Goal: Task Accomplishment & Management: Use online tool/utility

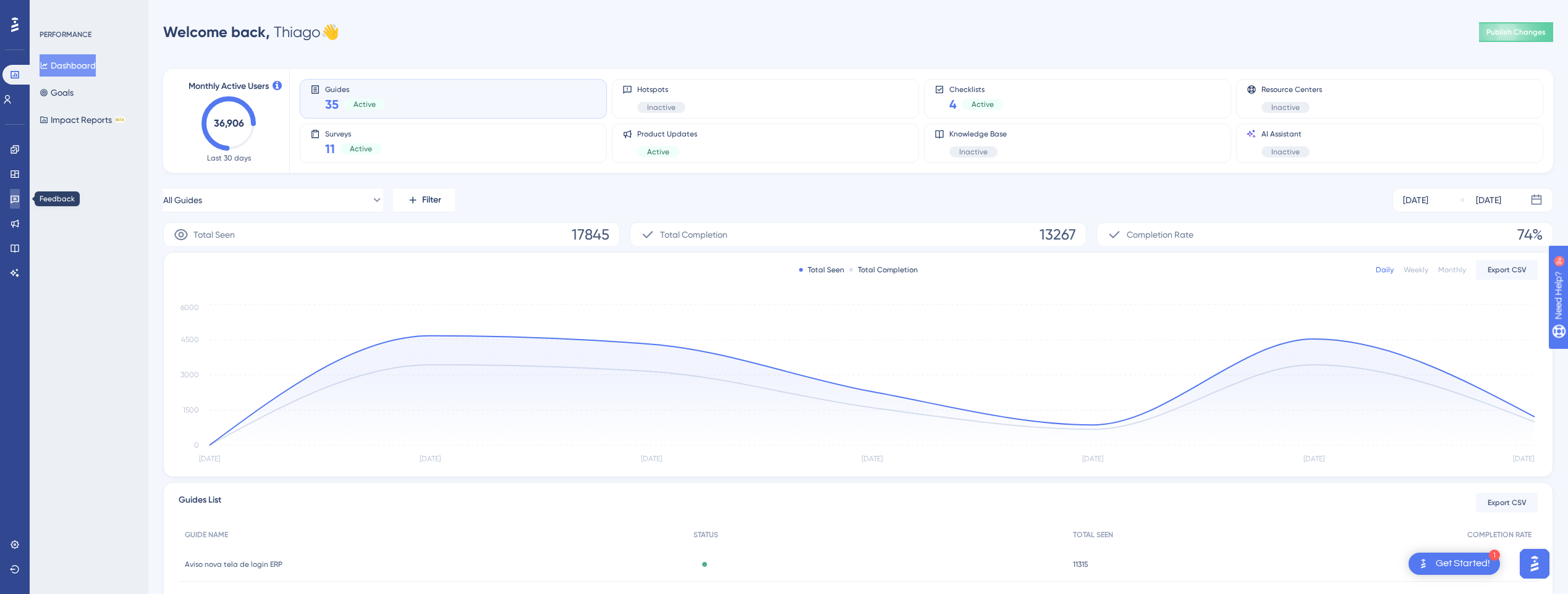
click at [10, 201] on icon at bounding box center [14, 198] width 10 height 10
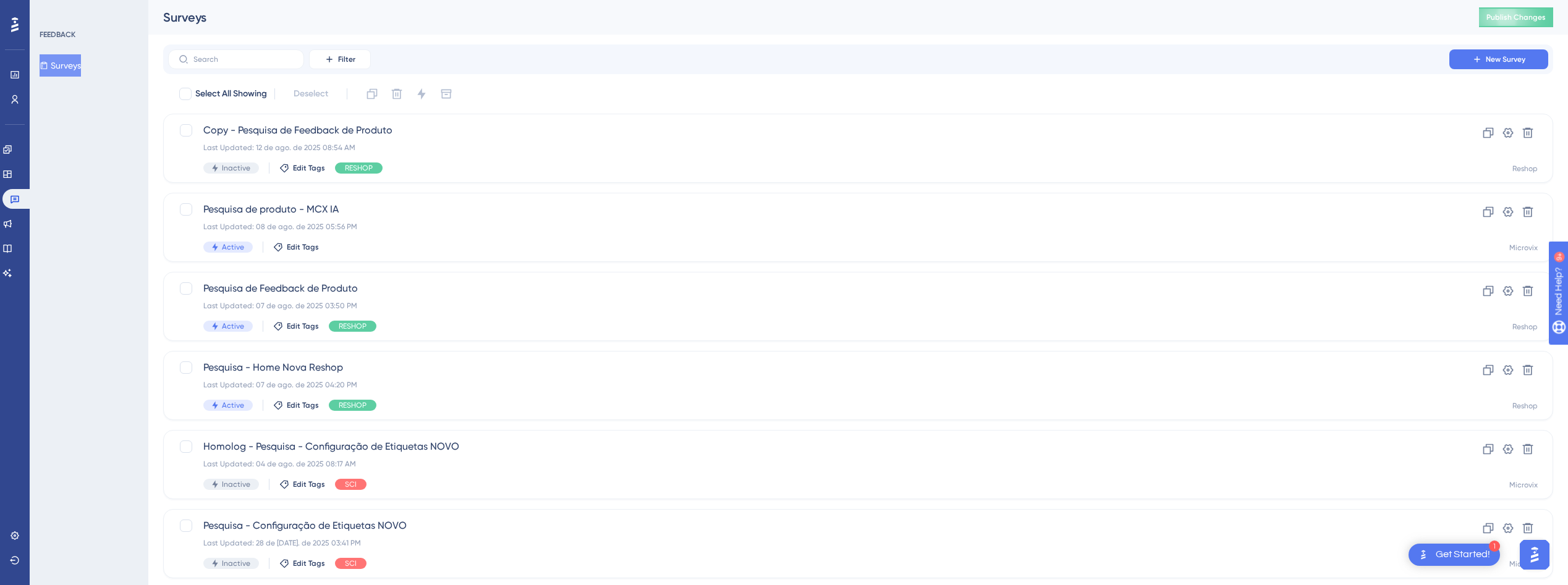
drag, startPoint x: 292, startPoint y: 128, endPoint x: 93, endPoint y: 208, distance: 214.5
click at [93, 208] on div "FEEDBACK Surveys" at bounding box center [88, 292] width 119 height 585
click at [373, 296] on div "Pesquisa de Feedback de Produto Last Updated: 07 de ago. de 2025 03:50 PM Activ…" at bounding box center [808, 306] width 1211 height 51
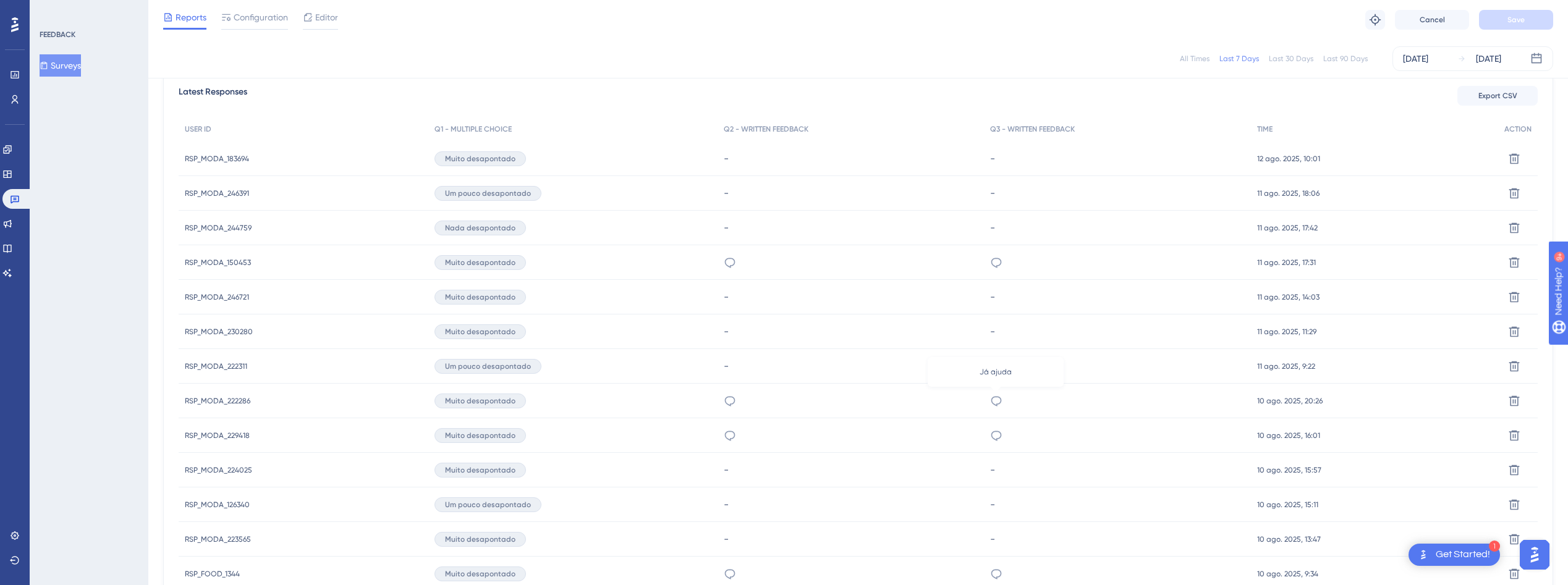
scroll to position [359, 0]
click at [237, 431] on span "RSP_MODA_229418" at bounding box center [217, 434] width 65 height 10
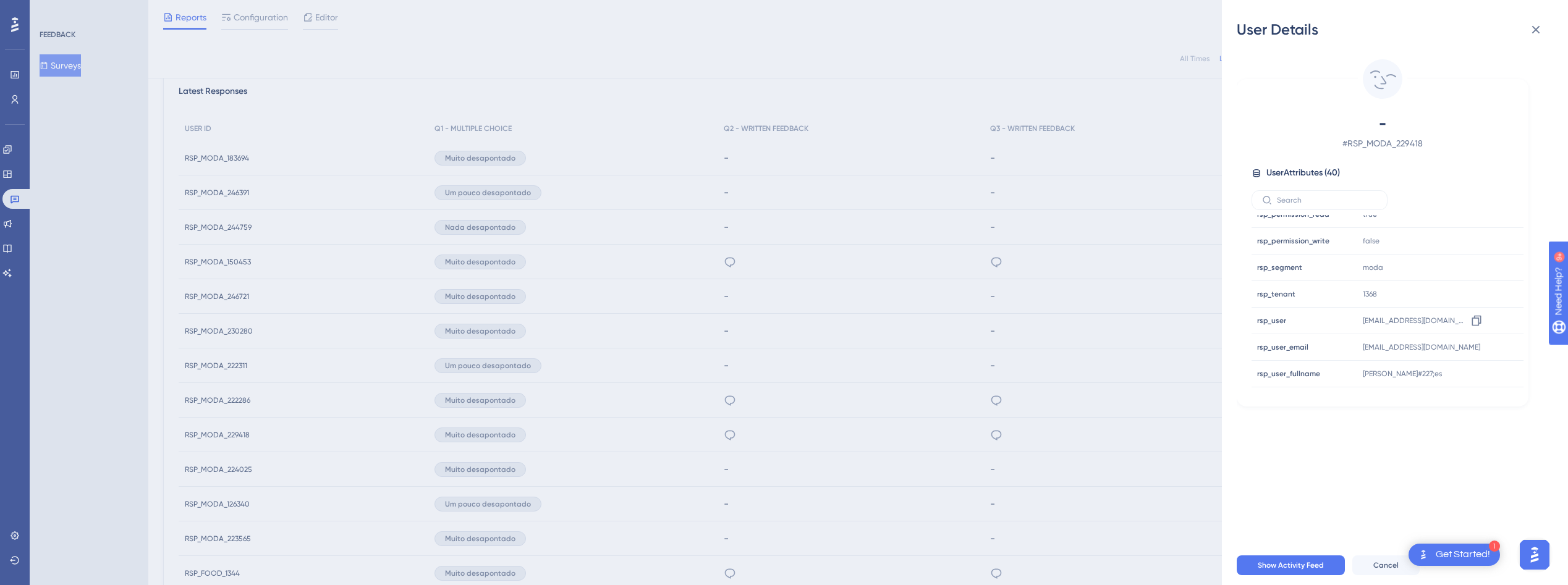
scroll to position [812, 0]
click at [1535, 32] on icon at bounding box center [1535, 29] width 15 height 15
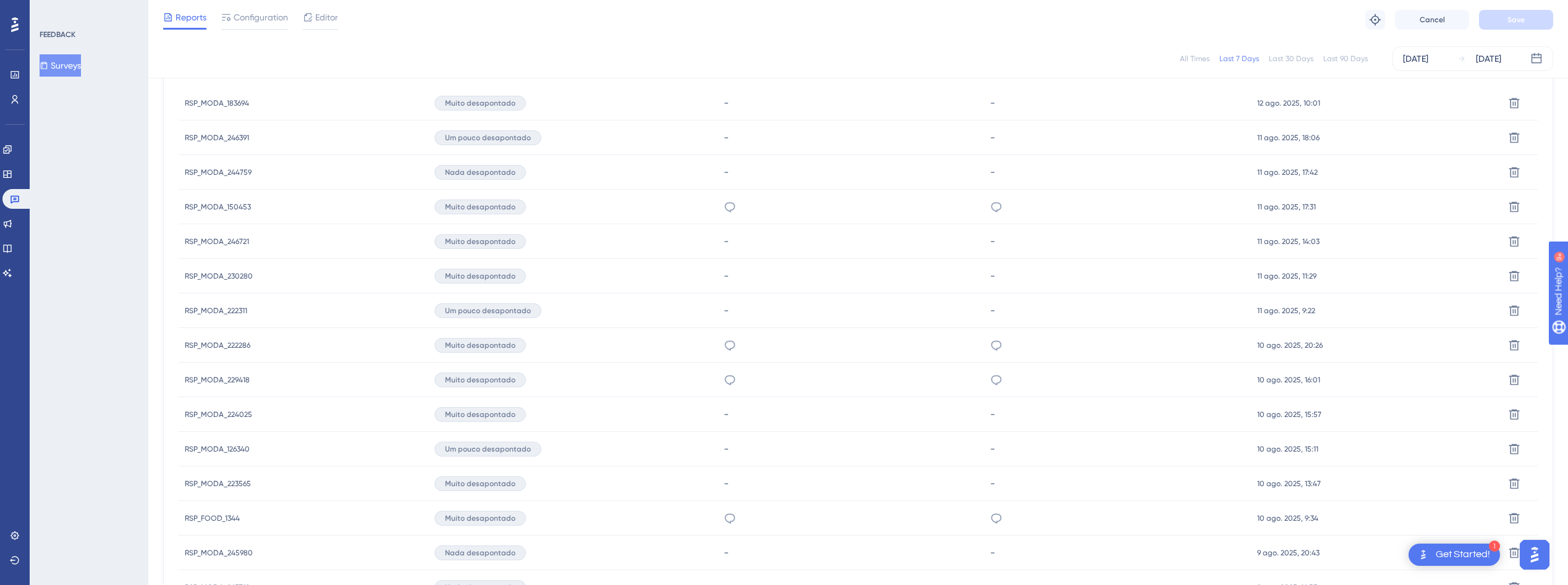
scroll to position [415, 0]
click at [223, 516] on span "RSP_FOOD_1344" at bounding box center [213, 518] width 55 height 10
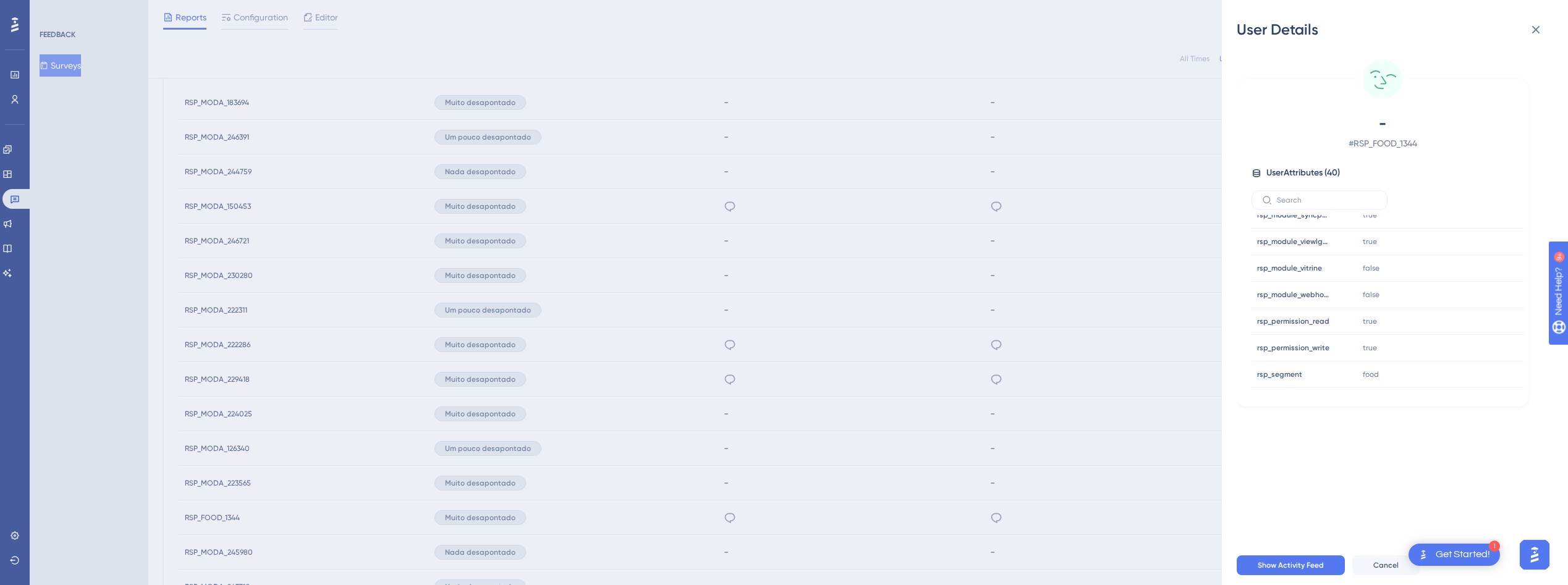
scroll to position [881, 0]
click at [1533, 33] on icon at bounding box center [1535, 29] width 8 height 8
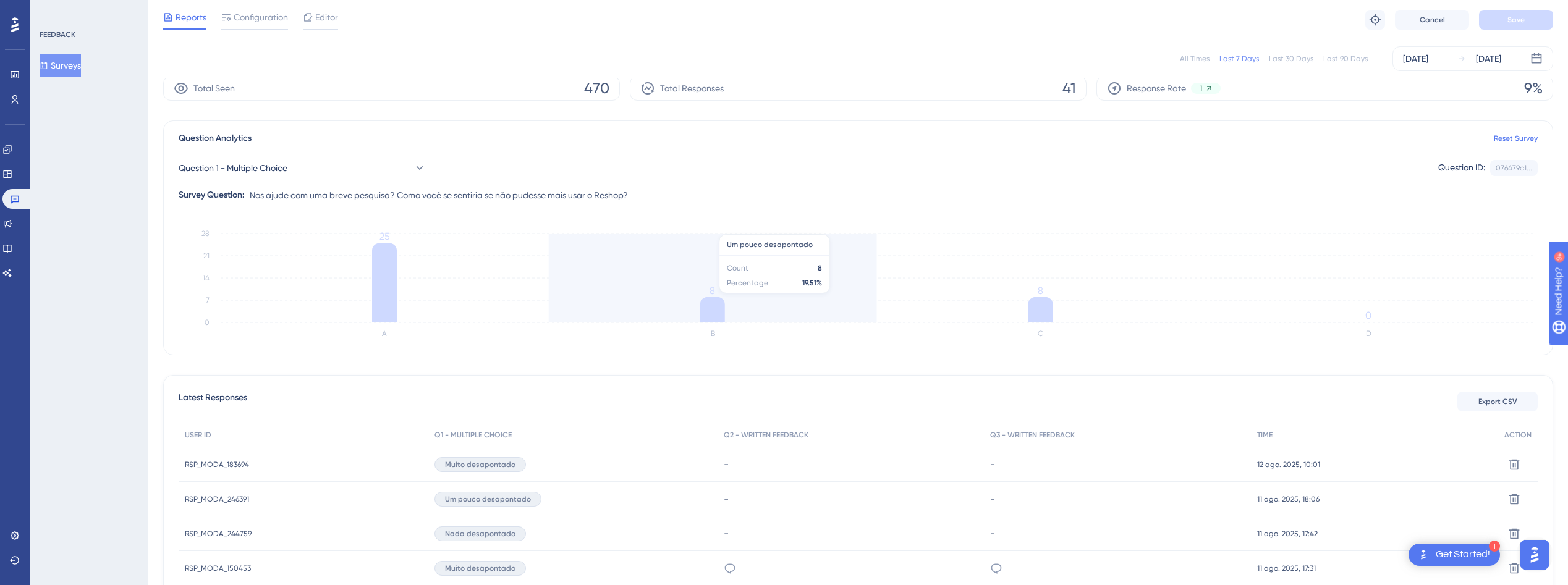
scroll to position [0, 0]
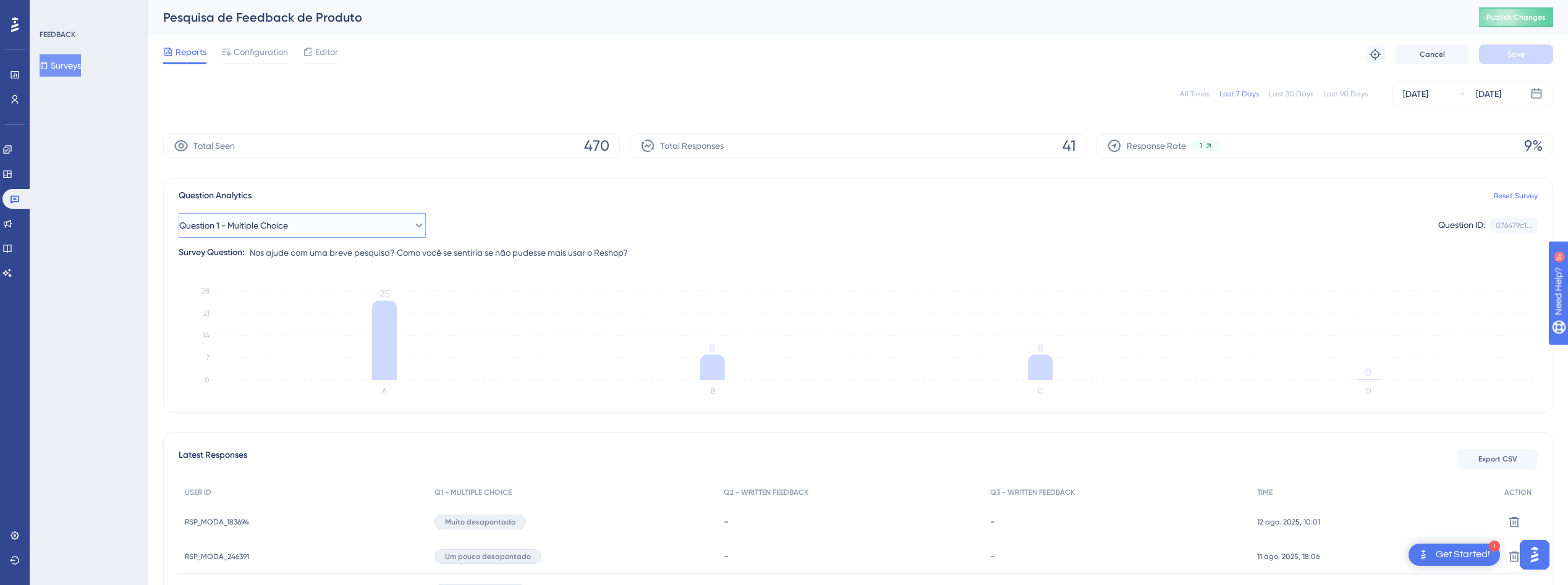
click at [360, 223] on button "Question 1 - Multiple Choice" at bounding box center [302, 225] width 247 height 25
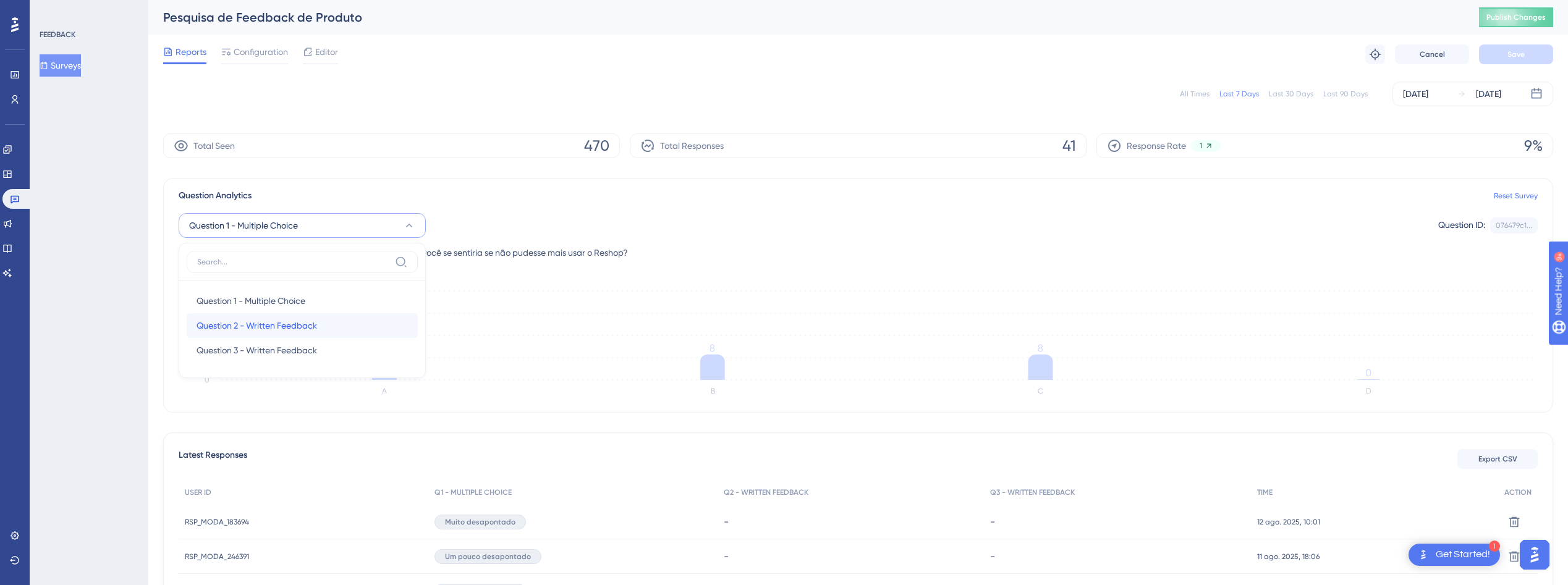
click at [314, 324] on span "Question 2 - Written Feedback" at bounding box center [256, 325] width 120 height 15
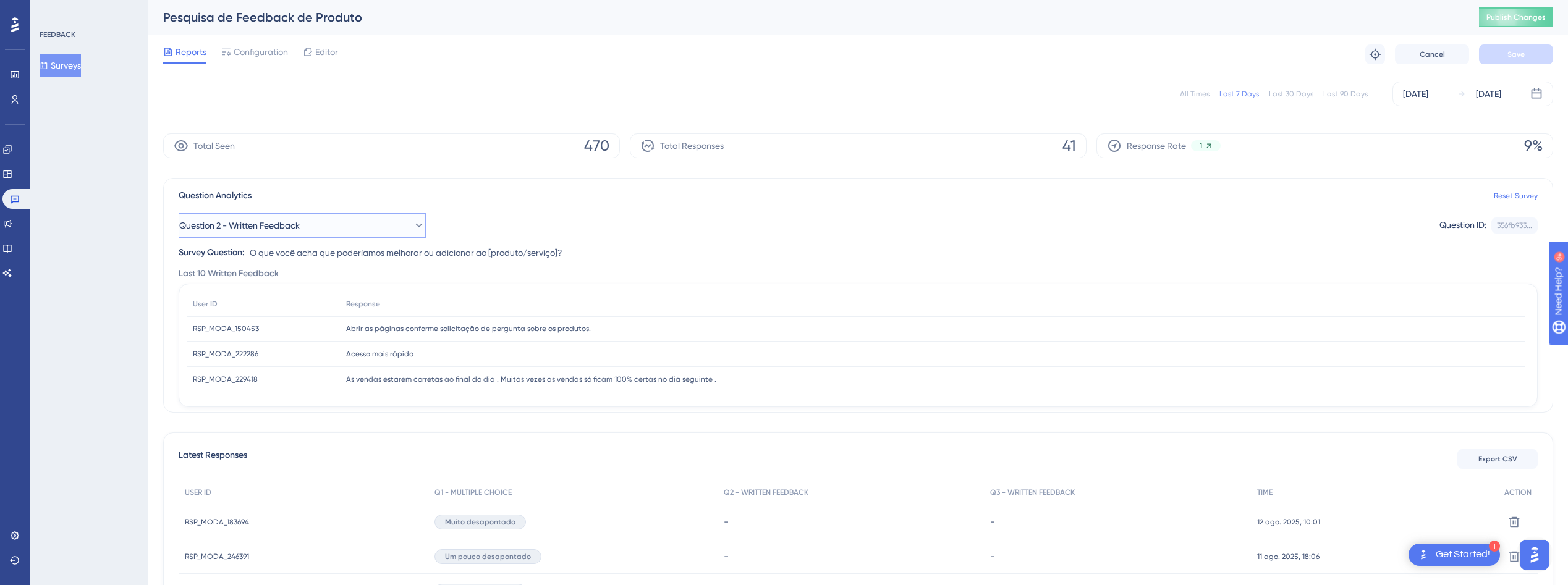
click at [317, 226] on button "Question 2 - Written Feedback" at bounding box center [302, 225] width 247 height 25
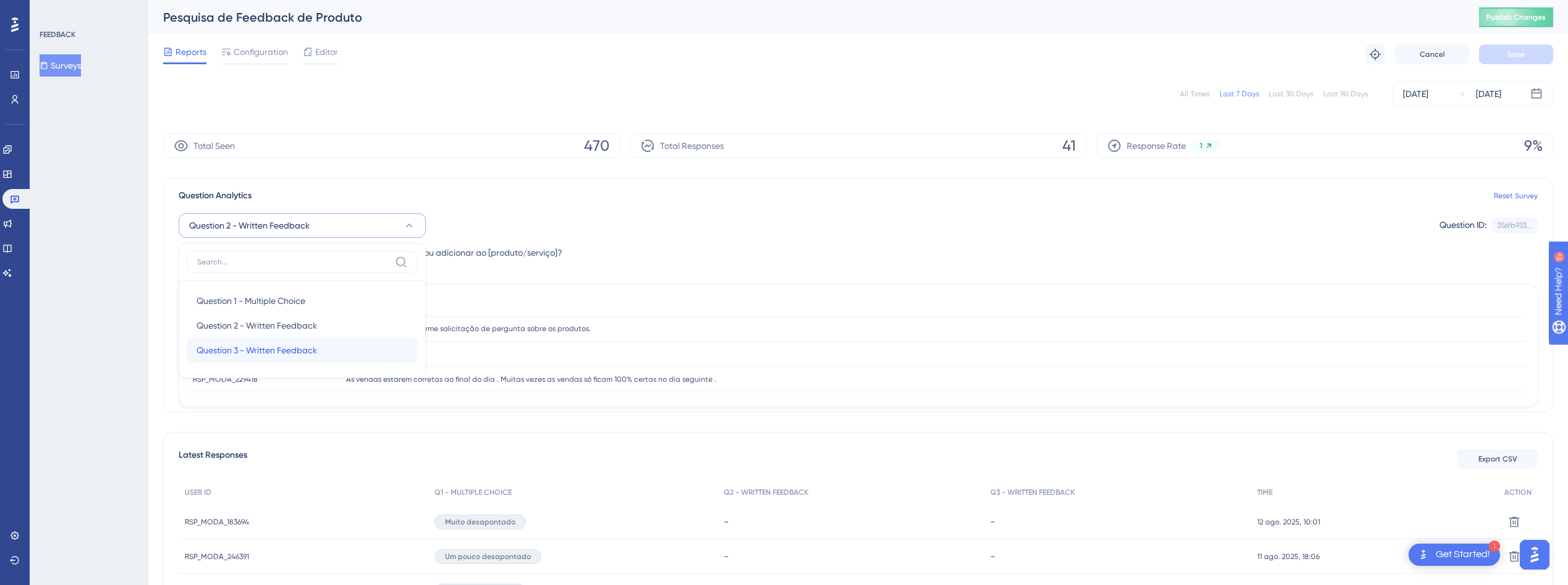
click at [296, 347] on span "Question 3 - Written Feedback" at bounding box center [256, 350] width 120 height 15
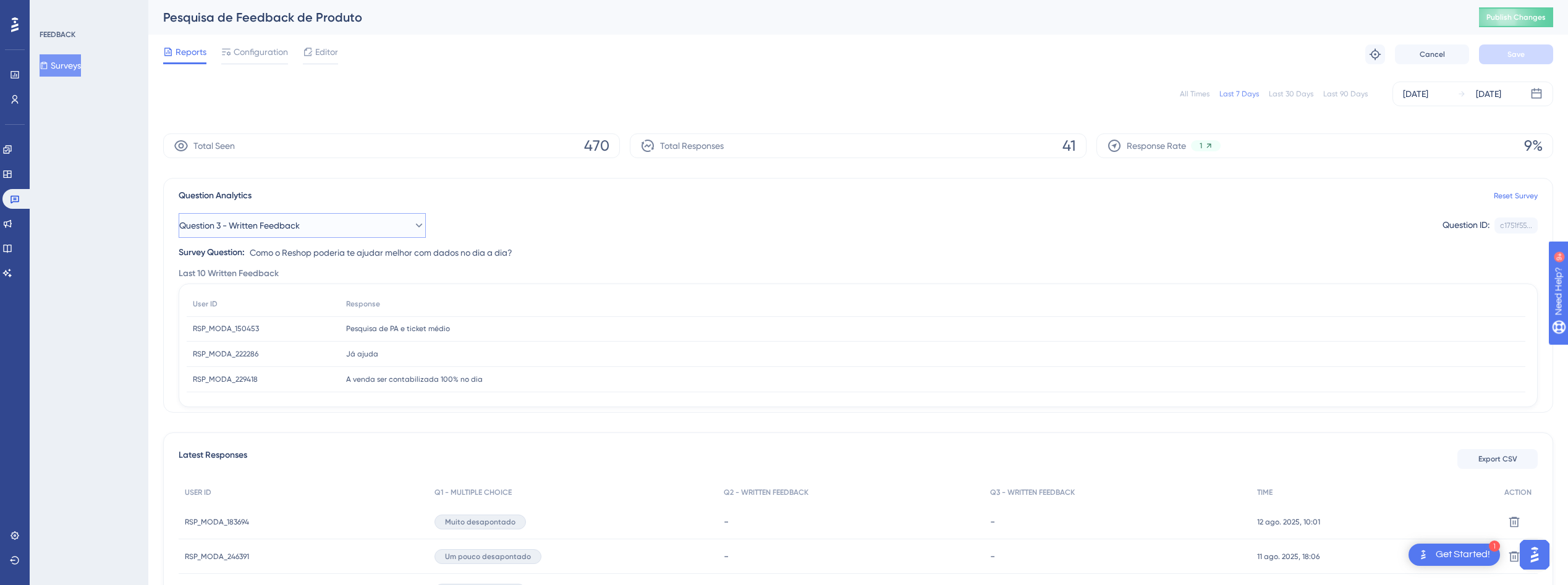
click at [321, 230] on button "Question 3 - Written Feedback" at bounding box center [302, 225] width 247 height 25
click at [299, 301] on span "Question 1 - Multiple Choice" at bounding box center [251, 300] width 109 height 15
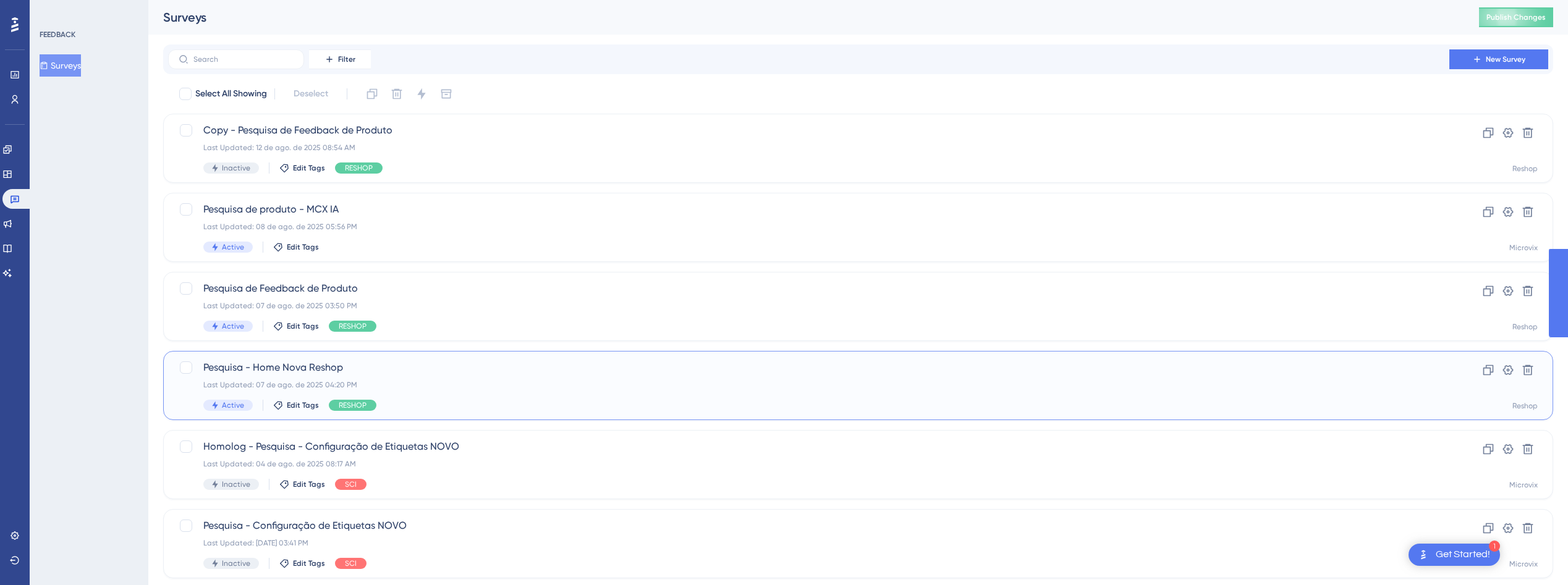
drag, startPoint x: 408, startPoint y: 372, endPoint x: 501, endPoint y: 594, distance: 240.7
click at [408, 372] on span "Pesquisa - Home Nova Reshop" at bounding box center [808, 367] width 1211 height 15
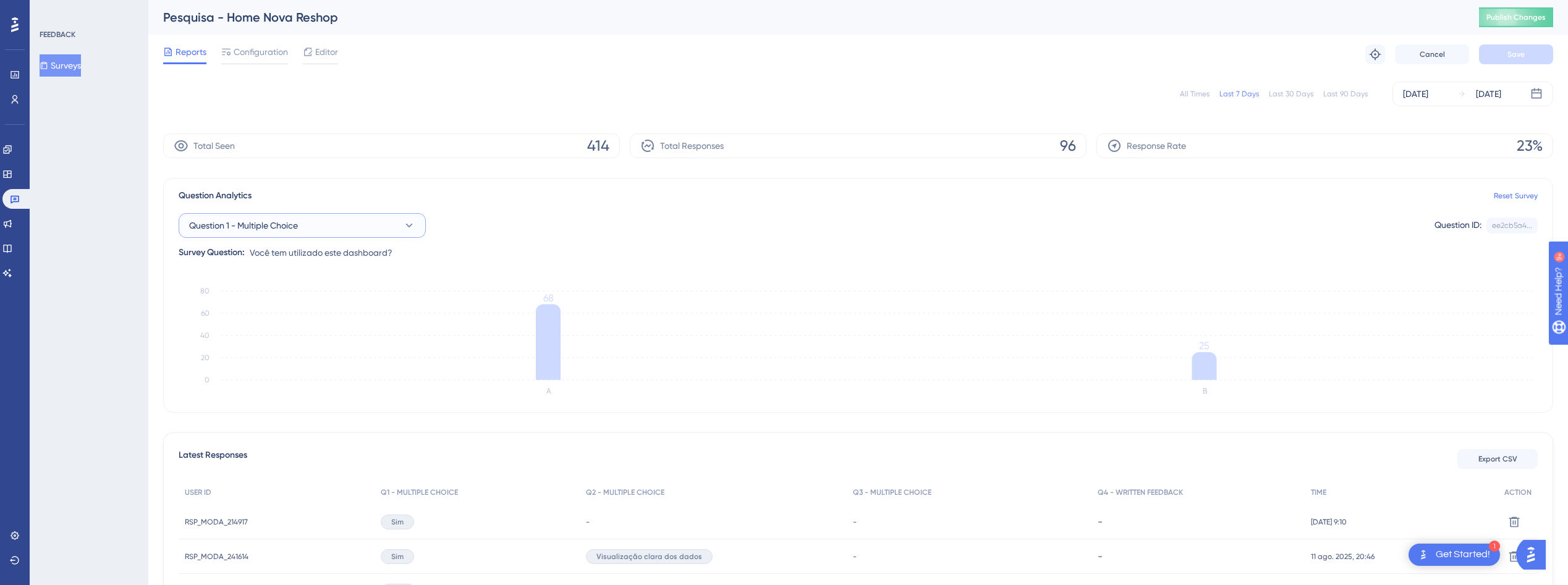
click at [270, 230] on span "Question 1 - Multiple Choice" at bounding box center [244, 225] width 109 height 15
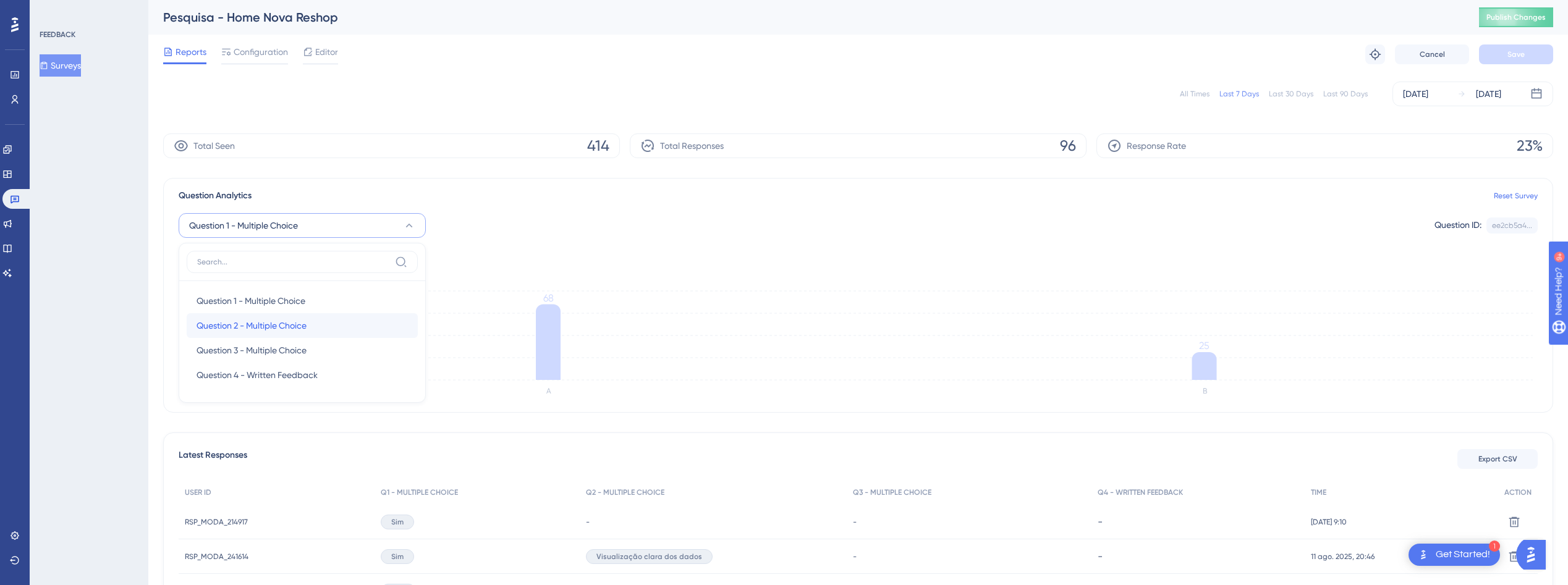
click at [284, 325] on span "Question 2 - Multiple Choice" at bounding box center [251, 325] width 110 height 15
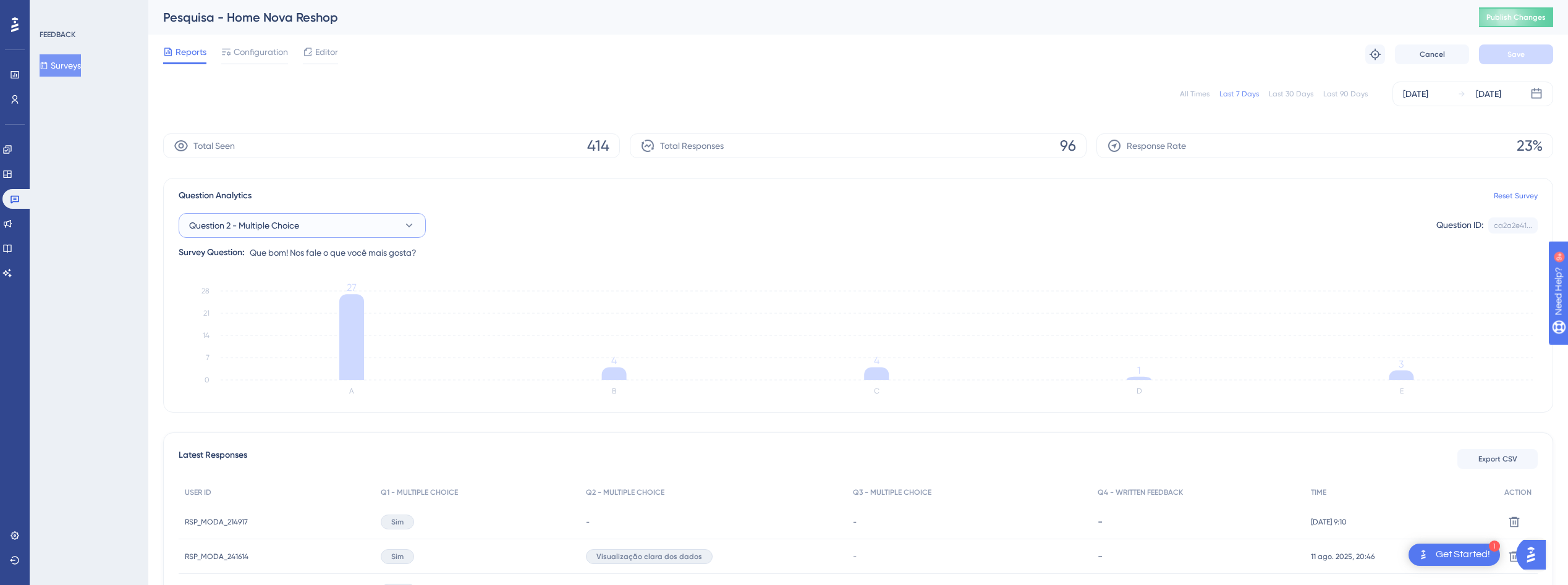
click at [326, 222] on button "Question 2 - Multiple Choice" at bounding box center [302, 225] width 247 height 25
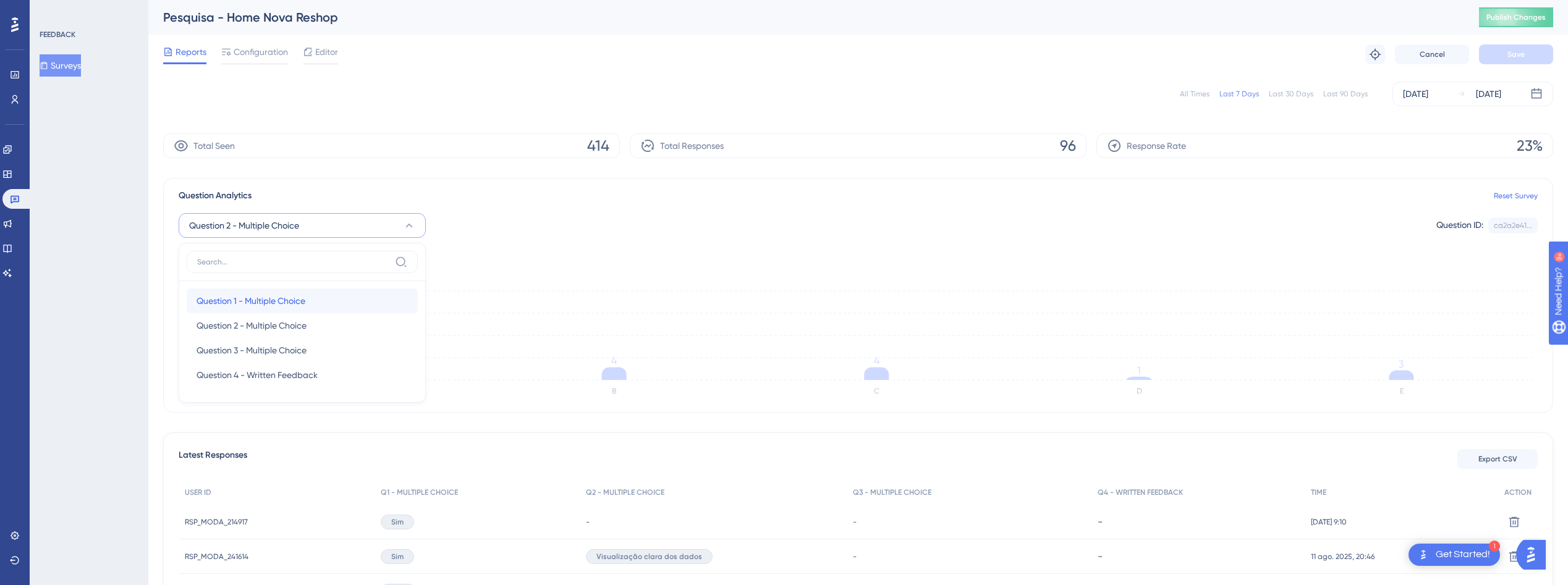
click at [302, 305] on span "Question 1 - Multiple Choice" at bounding box center [251, 300] width 109 height 15
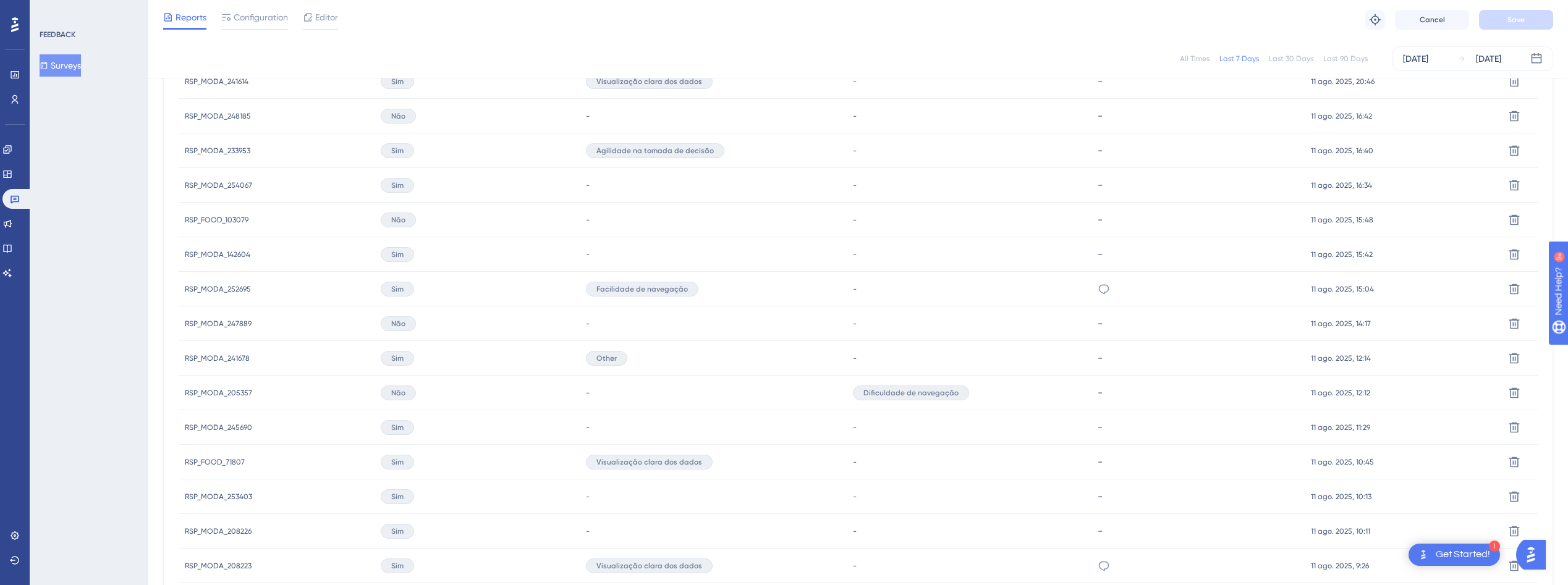
scroll to position [429, 0]
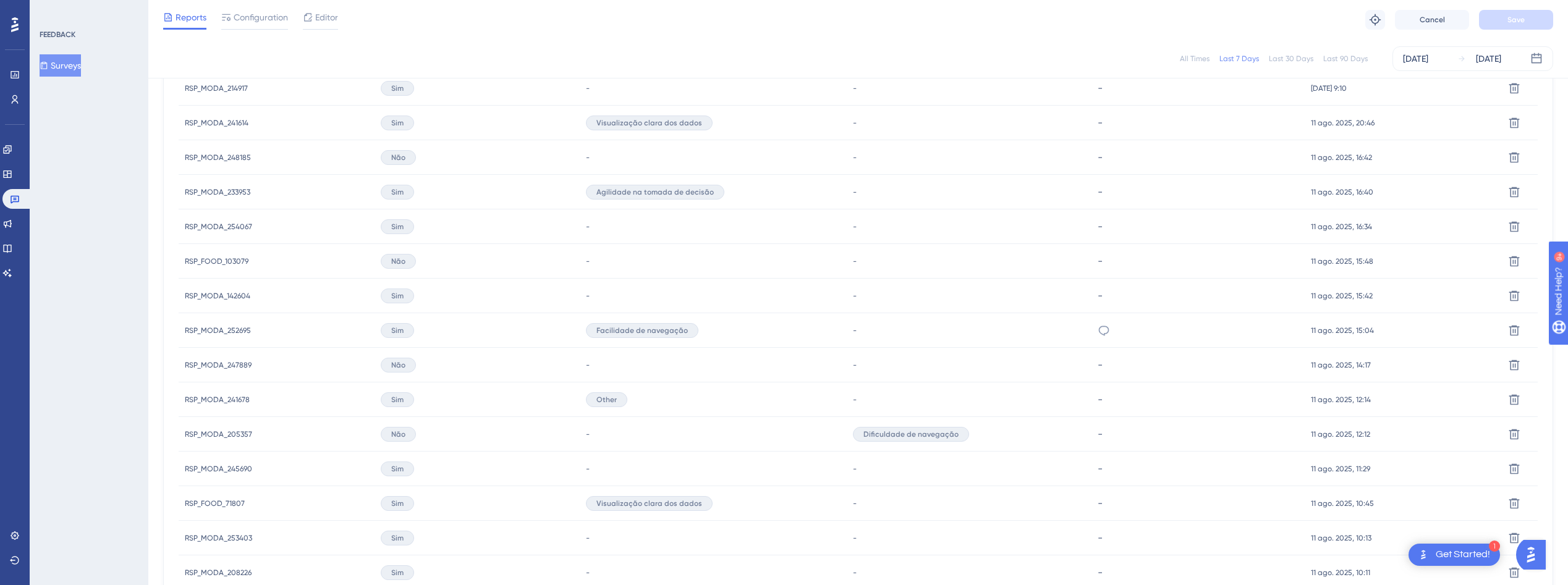
click at [209, 327] on span "RSP_MODA_252695" at bounding box center [218, 330] width 66 height 10
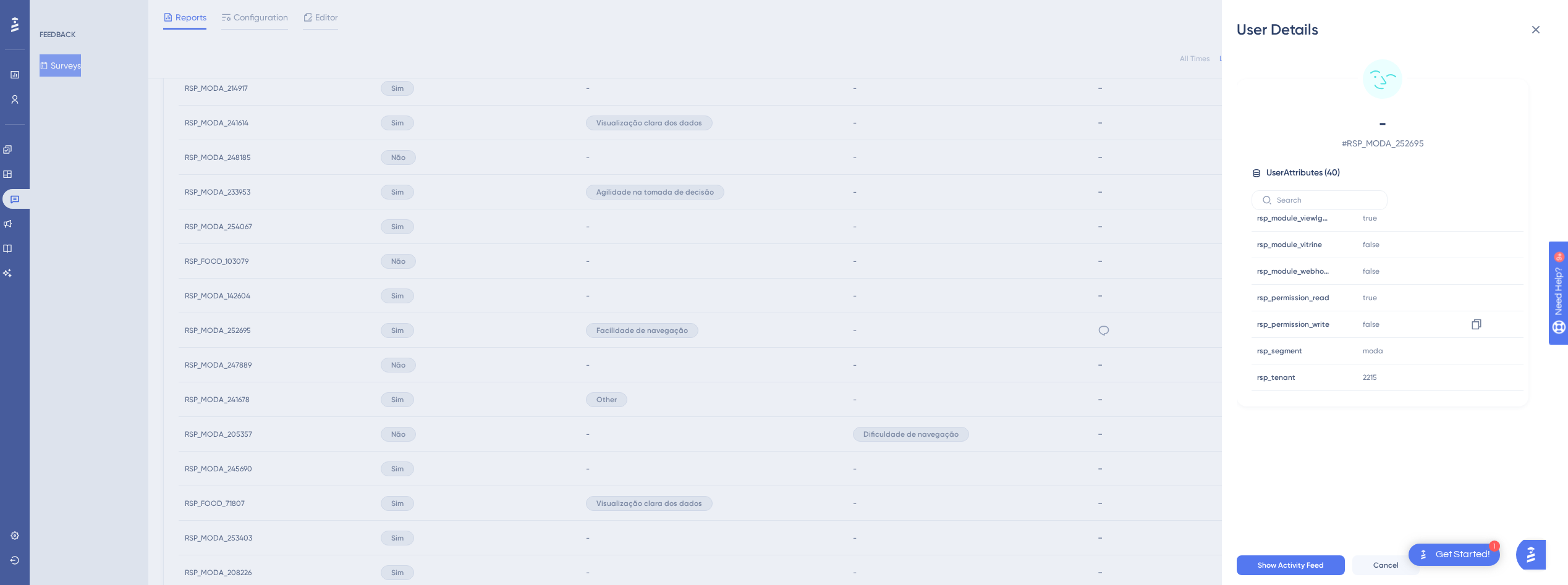
scroll to position [878, 0]
click at [1539, 33] on icon at bounding box center [1535, 29] width 8 height 8
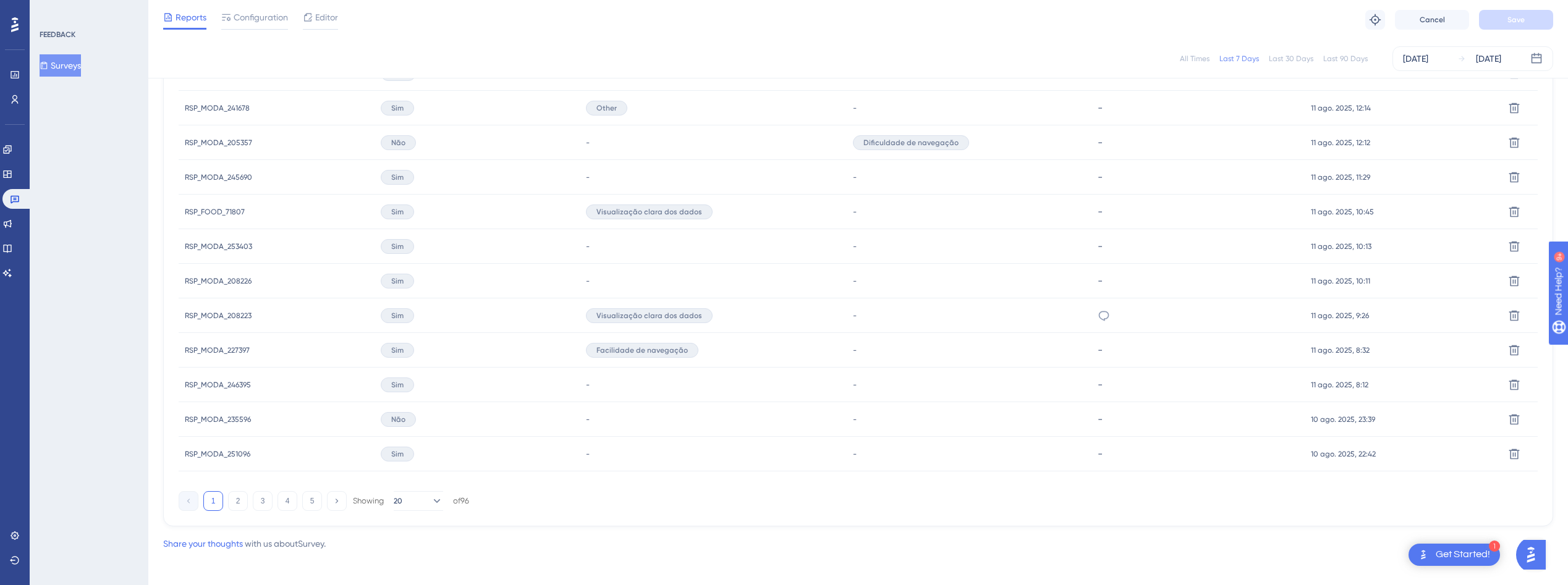
scroll to position [726, 0]
click at [241, 498] on button "2" at bounding box center [237, 495] width 20 height 20
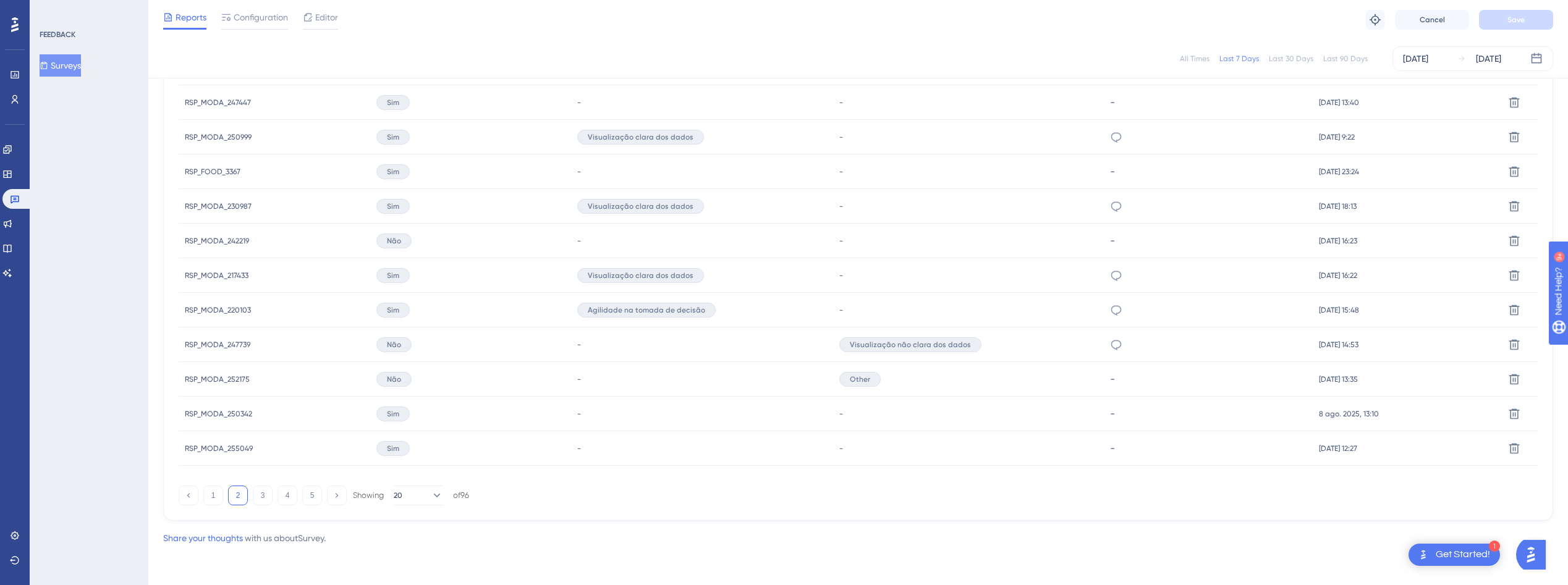
click at [202, 344] on span "RSP_MODA_247739" at bounding box center [218, 344] width 66 height 10
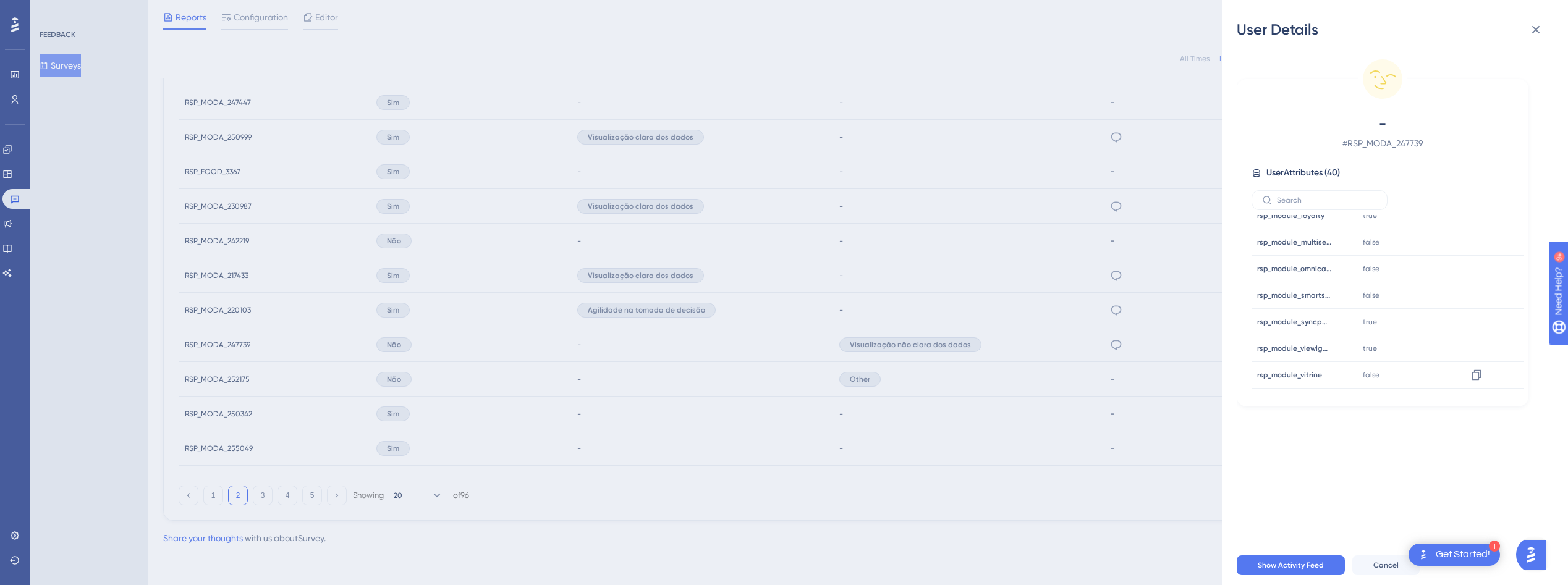
scroll to position [881, 0]
click at [1534, 25] on icon at bounding box center [1535, 29] width 15 height 15
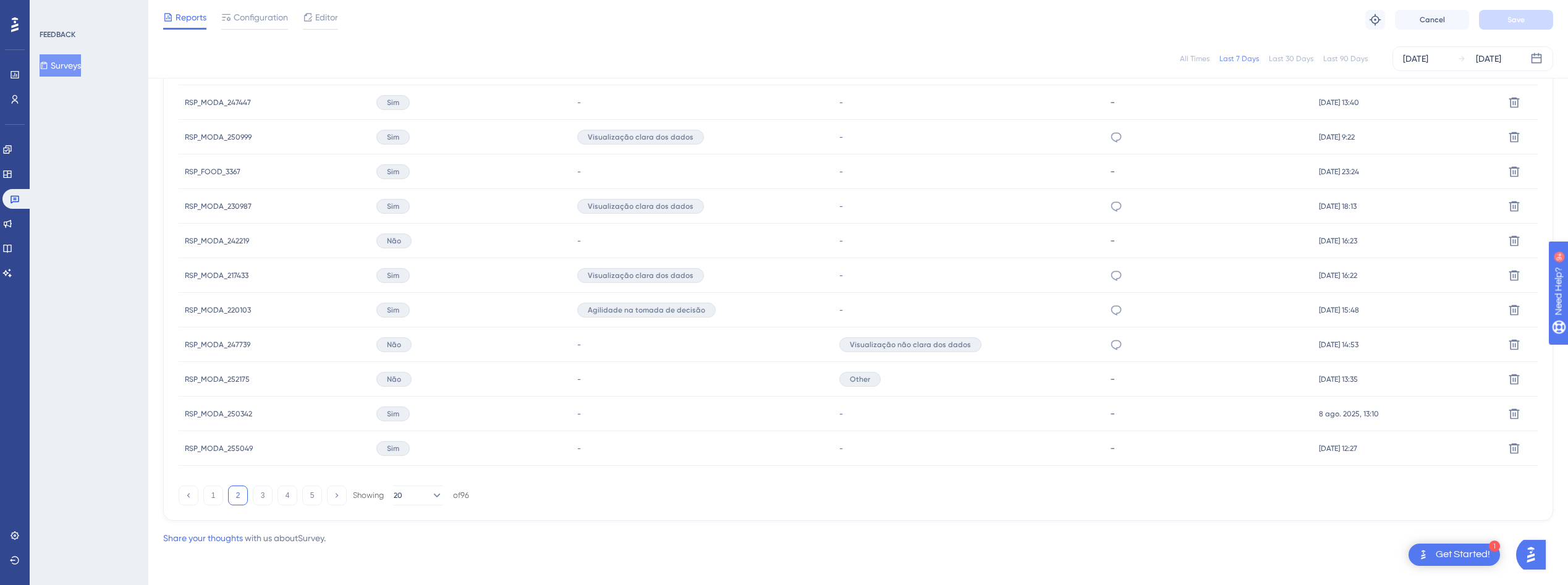
click at [236, 308] on span "RSP_MODA_220103" at bounding box center [218, 310] width 66 height 10
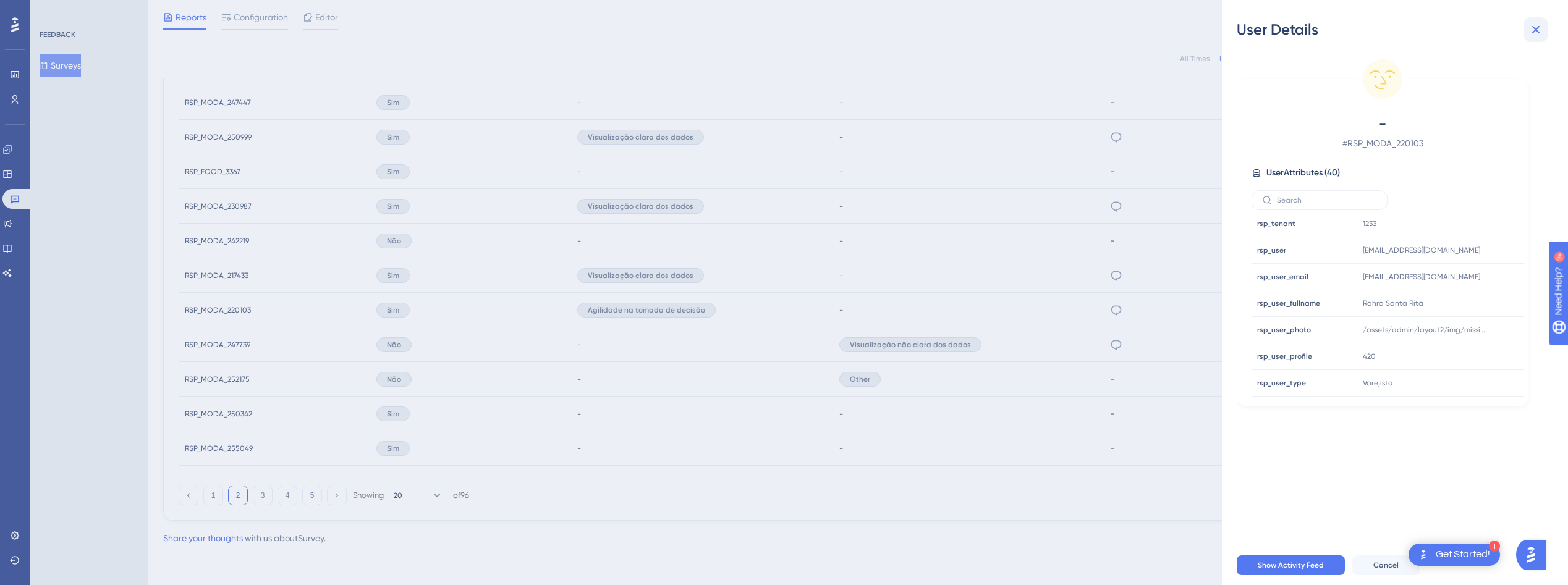
click at [1538, 29] on icon at bounding box center [1535, 29] width 15 height 15
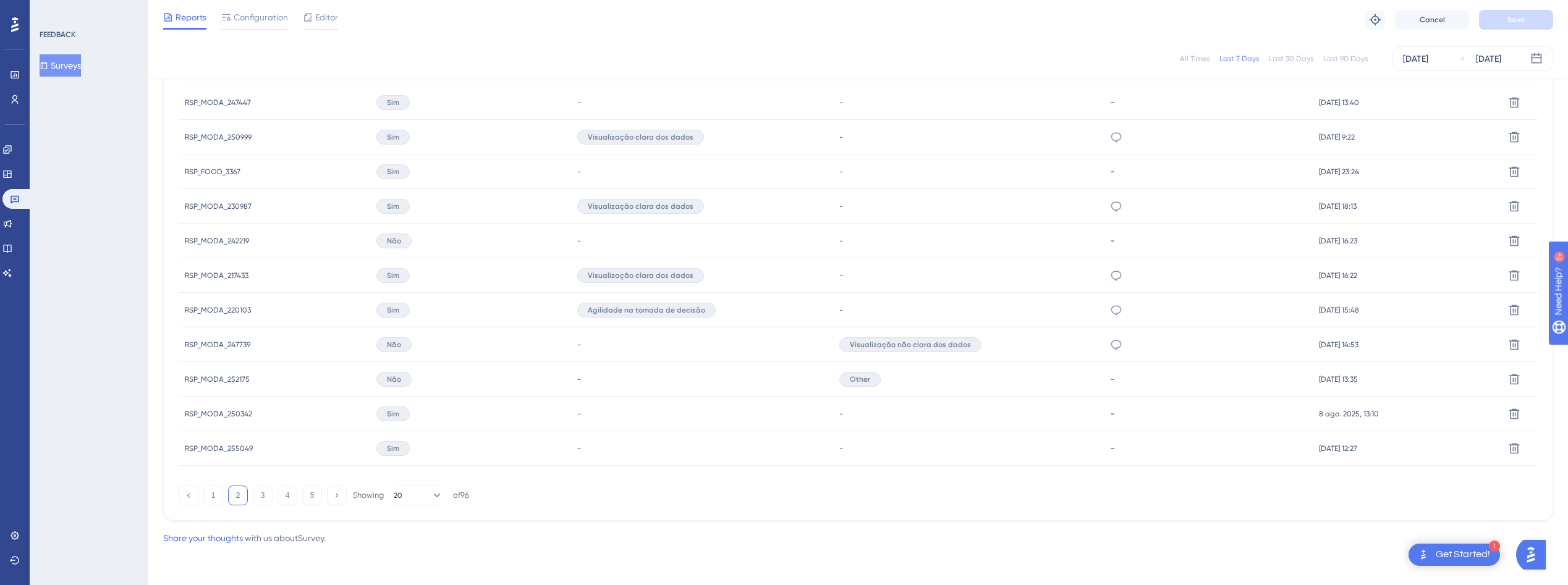
click at [215, 305] on span "RSP_MODA_220103" at bounding box center [218, 310] width 66 height 10
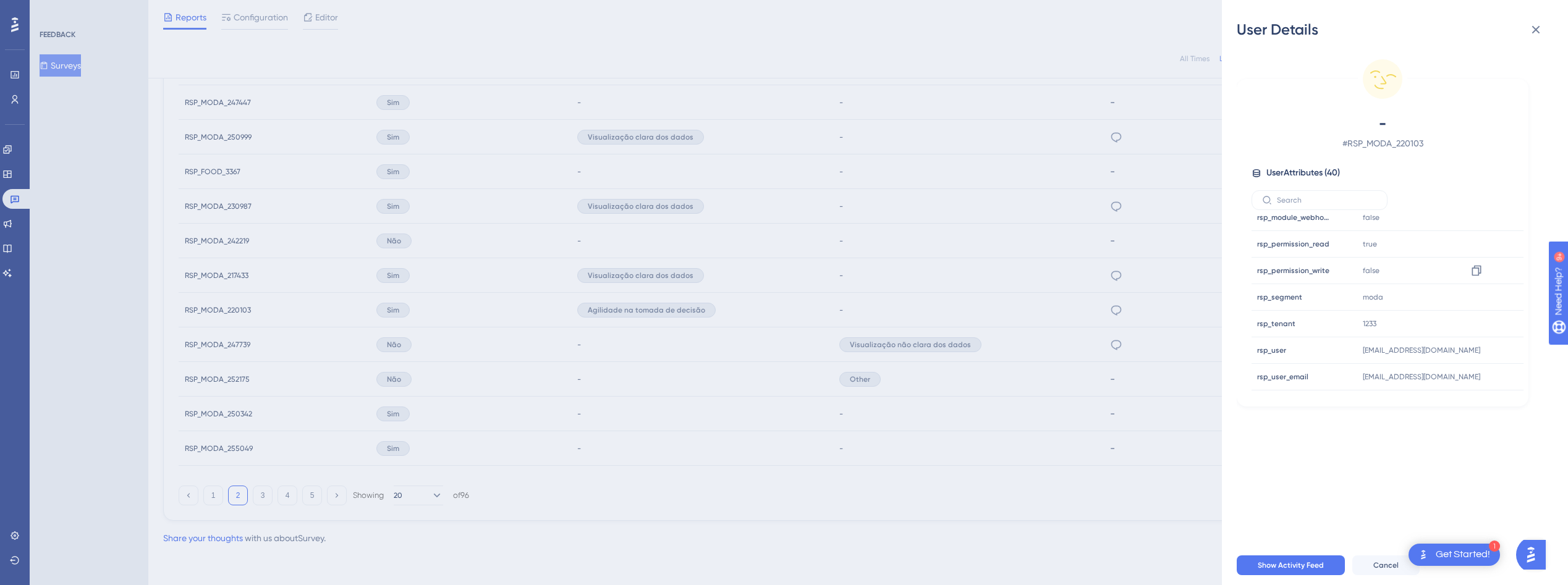
scroll to position [785, 0]
click at [1538, 30] on icon at bounding box center [1535, 29] width 15 height 15
